Goal: Check status: Check status

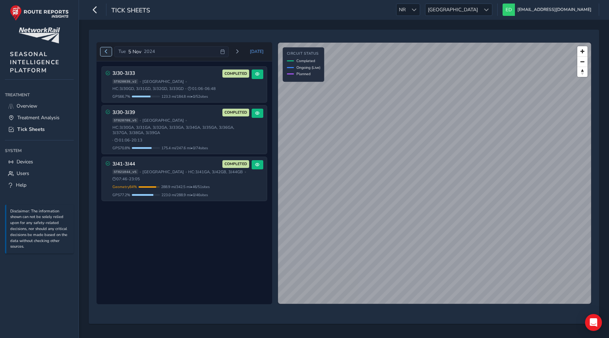
click at [107, 50] on span "Previous day" at bounding box center [106, 51] width 4 height 4
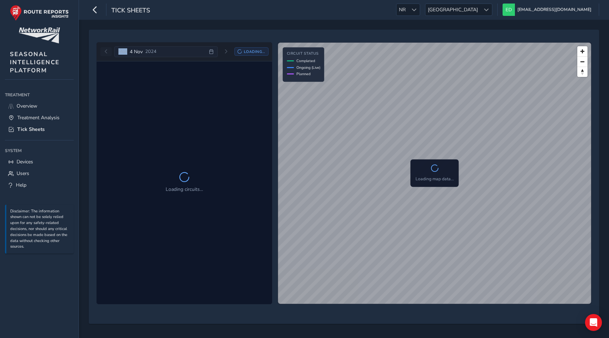
click at [107, 50] on div "[DATE] Loading..." at bounding box center [184, 51] width 168 height 11
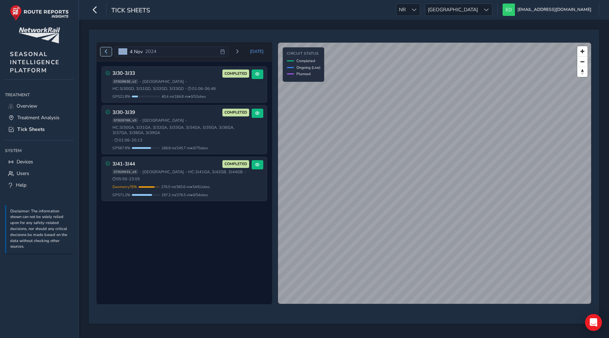
click at [106, 52] on span "Previous day" at bounding box center [106, 51] width 4 height 4
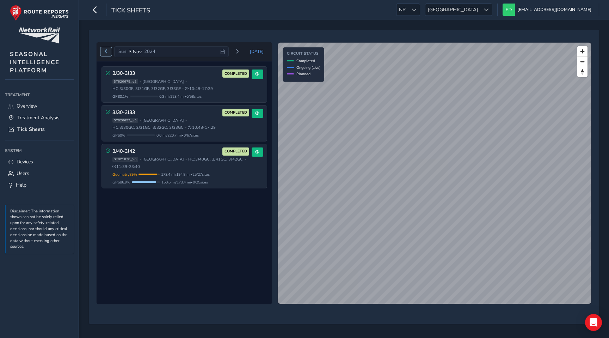
click at [106, 52] on span "Previous day" at bounding box center [106, 51] width 4 height 4
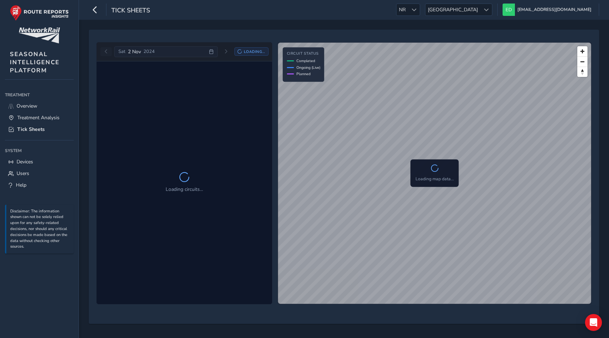
click at [106, 52] on div "[DATE] Loading..." at bounding box center [184, 51] width 168 height 11
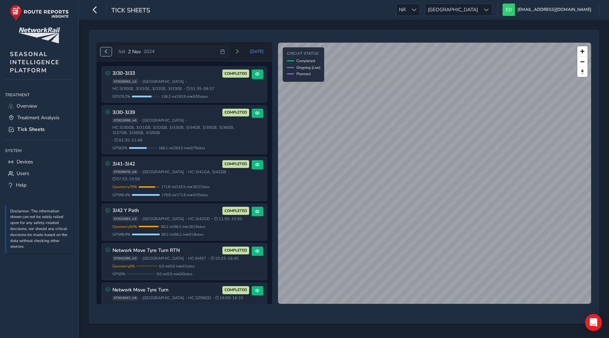
click at [106, 53] on span "Previous day" at bounding box center [106, 51] width 4 height 4
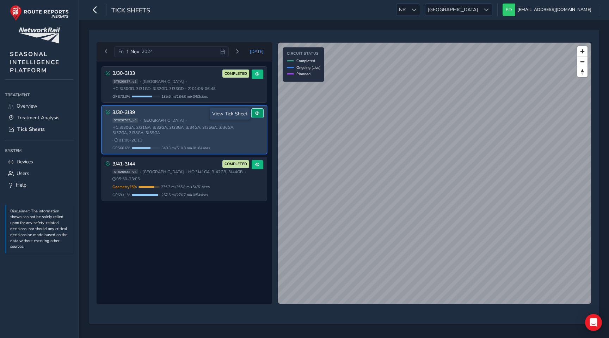
click at [257, 110] on button at bounding box center [258, 114] width 12 height 10
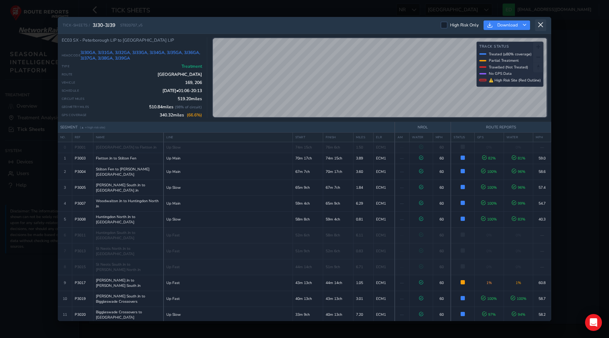
click at [542, 22] on icon at bounding box center [540, 25] width 6 height 6
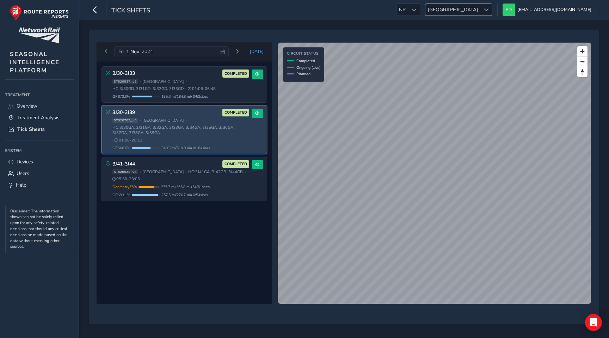
click at [480, 10] on span "[GEOGRAPHIC_DATA]" at bounding box center [452, 10] width 55 height 12
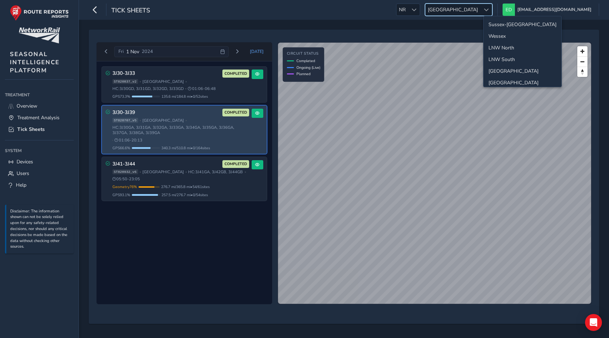
scroll to position [60, 0]
click at [502, 35] on li "Western" at bounding box center [523, 35] width 78 height 12
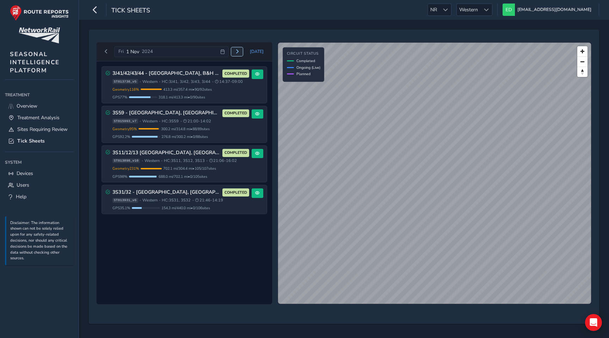
click at [242, 49] on button "Next day" at bounding box center [237, 51] width 12 height 9
click at [105, 50] on span "Previous day" at bounding box center [106, 51] width 4 height 4
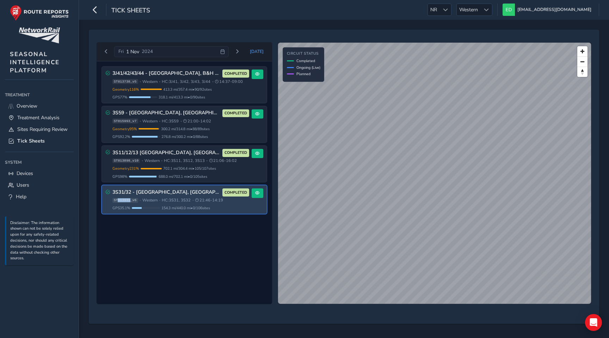
drag, startPoint x: 130, startPoint y: 199, endPoint x: 118, endPoint y: 200, distance: 11.7
click at [118, 200] on span "ST813931_v6" at bounding box center [125, 200] width 26 height 5
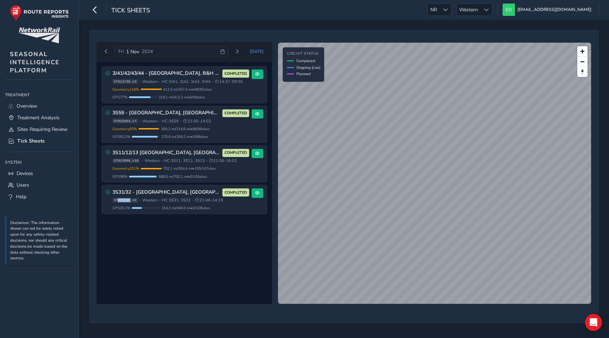
copy span "813931"
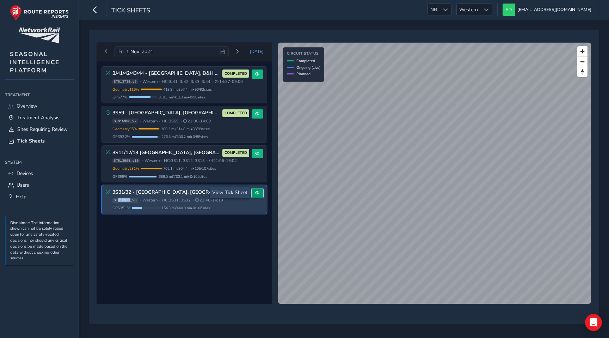
click at [256, 192] on span at bounding box center [257, 193] width 4 height 4
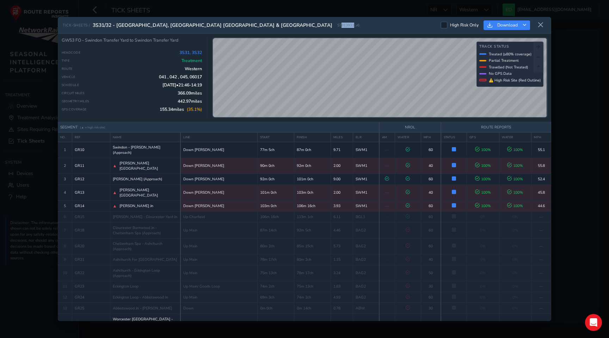
drag, startPoint x: 231, startPoint y: 25, endPoint x: 219, endPoint y: 25, distance: 12.7
click at [337, 25] on span "ST813931_v6" at bounding box center [348, 25] width 22 height 5
copy span "813931"
click at [543, 26] on icon at bounding box center [540, 25] width 6 height 6
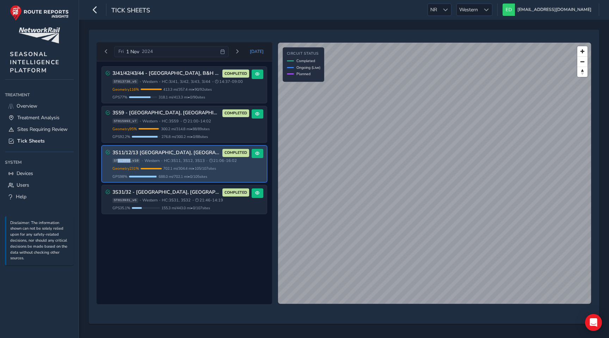
drag, startPoint x: 130, startPoint y: 160, endPoint x: 118, endPoint y: 160, distance: 11.6
click at [118, 160] on span "ST813898_v10" at bounding box center [126, 160] width 28 height 5
copy span "813898"
click at [258, 152] on span at bounding box center [257, 153] width 4 height 4
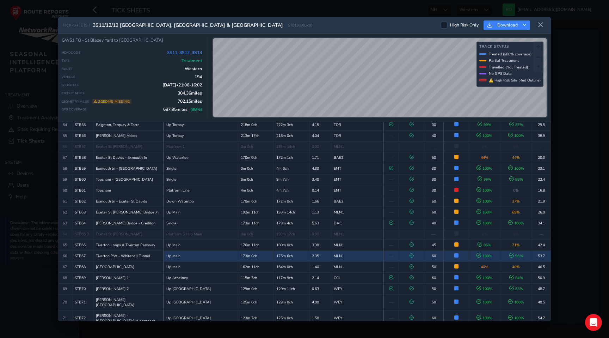
scroll to position [647, 0]
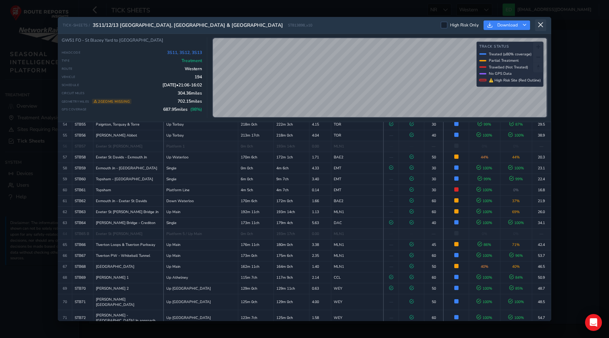
click at [543, 22] on icon at bounding box center [540, 25] width 6 height 6
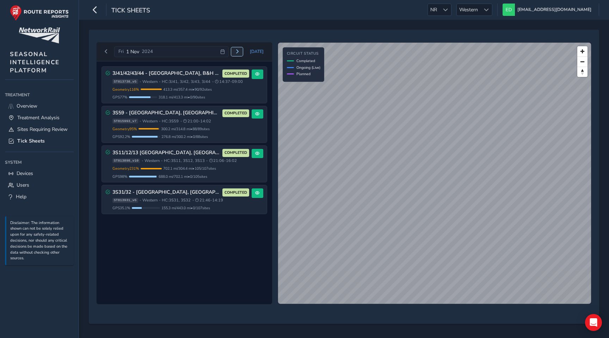
click at [239, 50] on span "Next day" at bounding box center [237, 51] width 4 height 4
click at [238, 51] on span "Next day" at bounding box center [237, 51] width 4 height 4
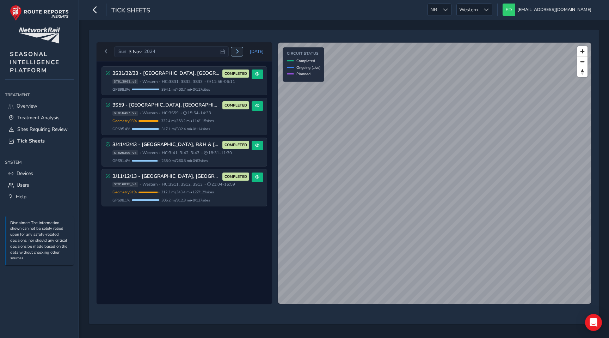
click at [238, 51] on span "Next day" at bounding box center [237, 51] width 4 height 4
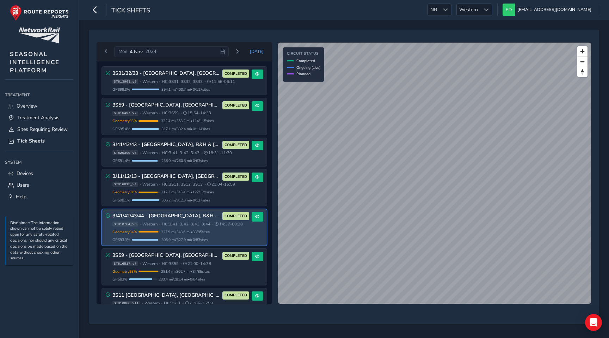
scroll to position [59, 0]
